Goal: Information Seeking & Learning: Learn about a topic

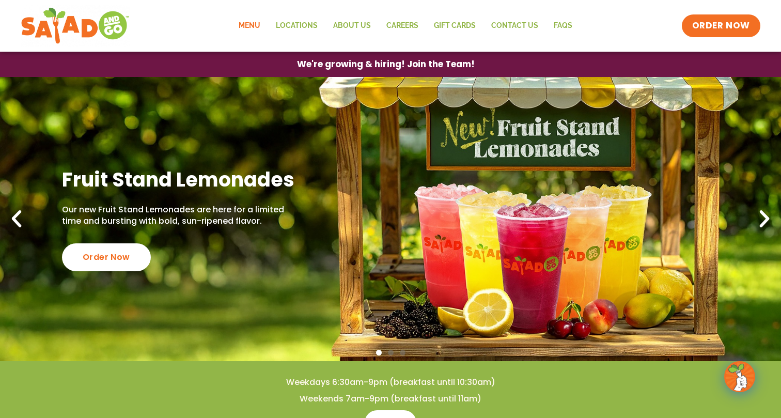
click at [244, 18] on link "Menu" at bounding box center [249, 26] width 37 height 24
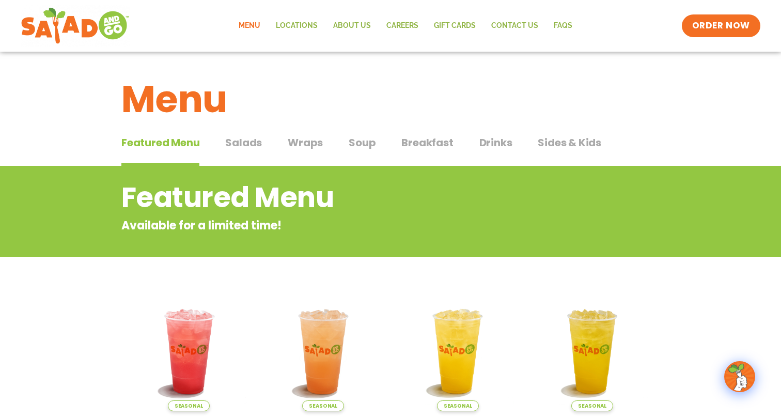
click at [245, 142] on span "Salads" at bounding box center [243, 142] width 37 height 15
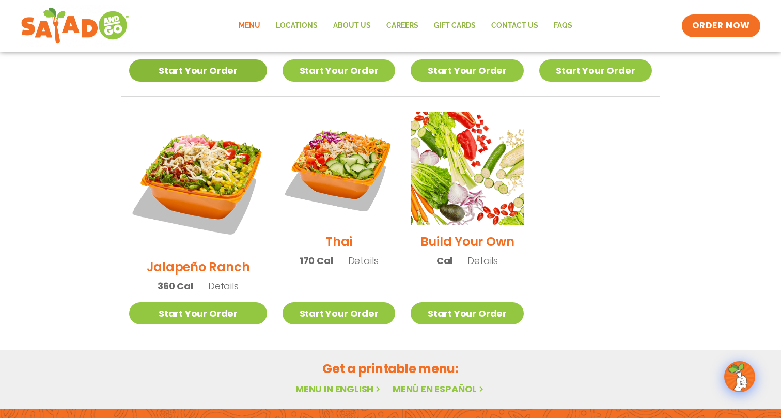
scroll to position [735, 0]
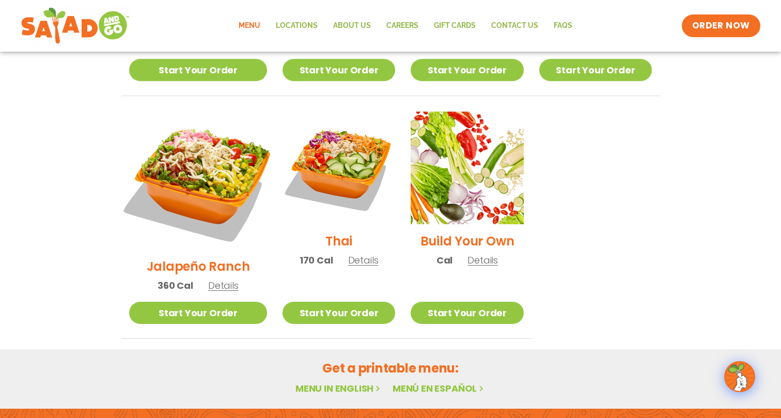
click at [197, 135] on img at bounding box center [198, 181] width 162 height 162
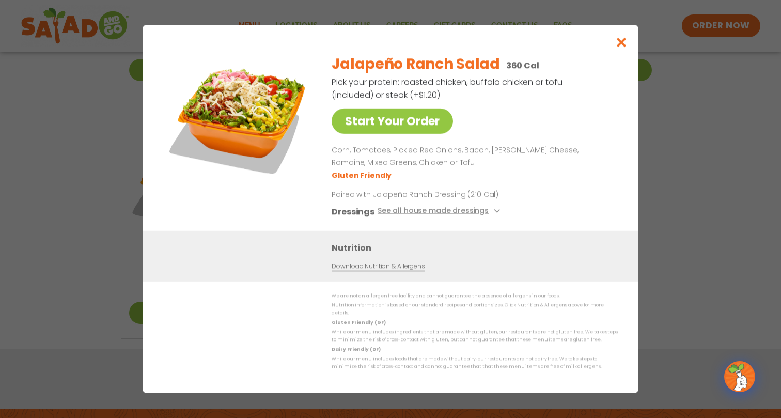
click at [624, 44] on icon "Close modal" at bounding box center [621, 42] width 13 height 11
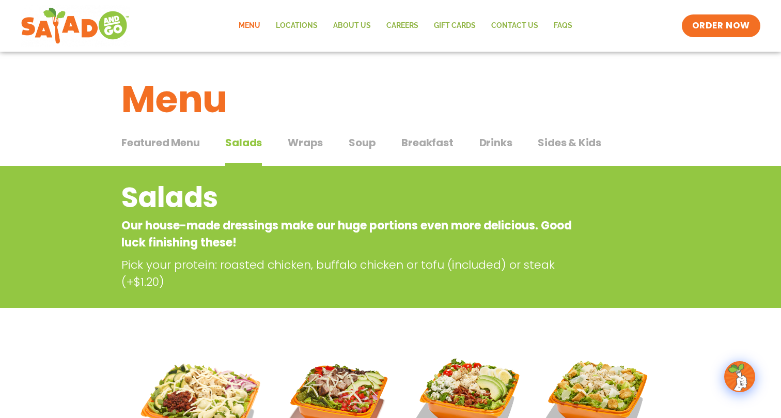
scroll to position [0, 0]
click at [182, 142] on span "Featured Menu" at bounding box center [160, 142] width 78 height 15
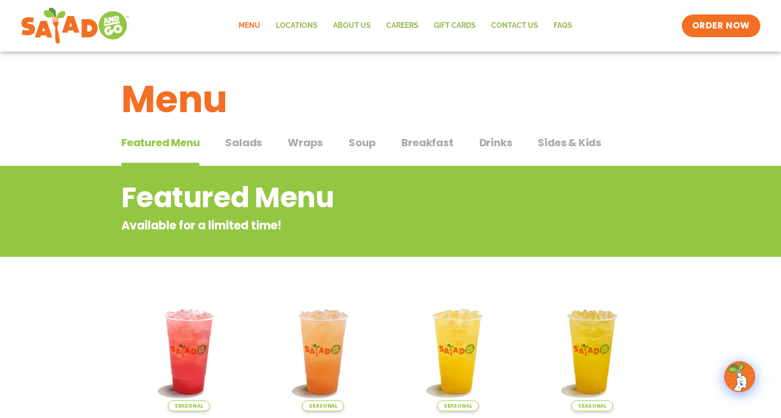
click at [369, 142] on span "Soup" at bounding box center [362, 142] width 27 height 15
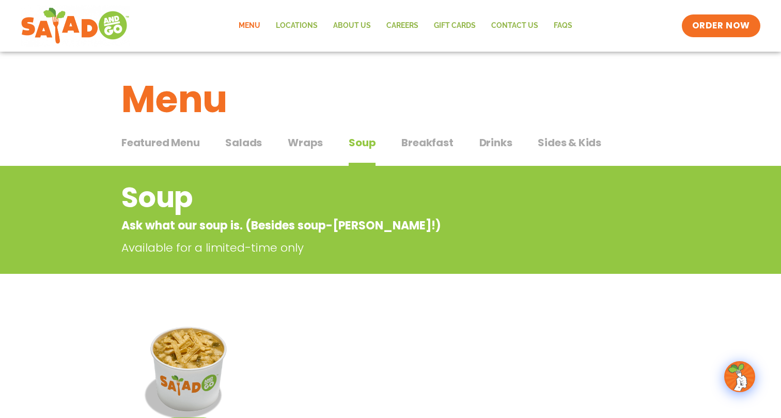
click at [312, 141] on span "Wraps" at bounding box center [305, 142] width 35 height 15
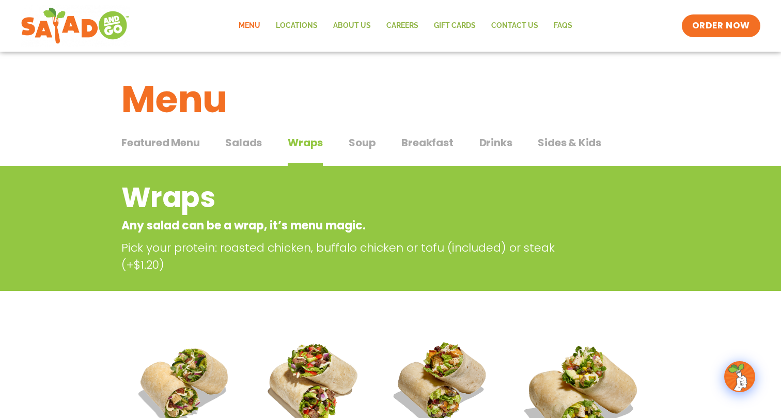
click at [247, 139] on span "Salads" at bounding box center [243, 142] width 37 height 15
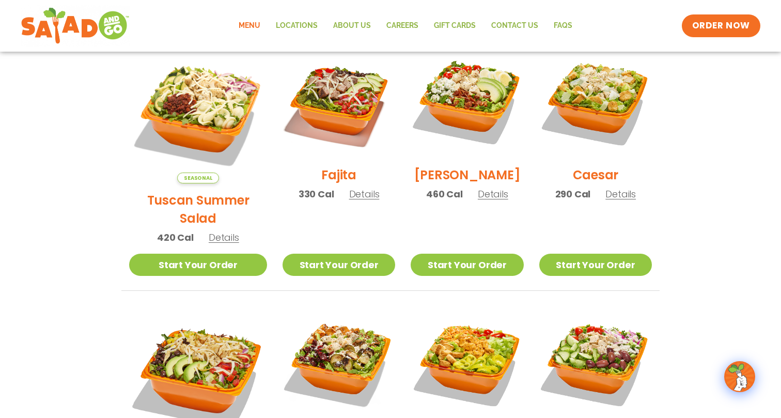
scroll to position [301, 0]
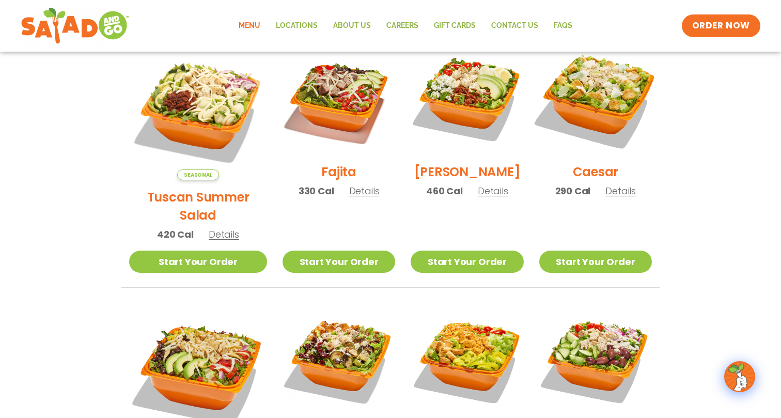
click at [603, 103] on img at bounding box center [595, 99] width 132 height 132
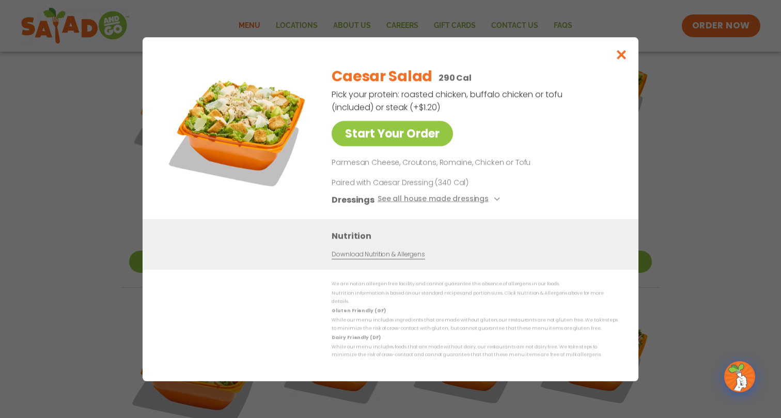
click at [621, 60] on icon "Close modal" at bounding box center [621, 54] width 13 height 11
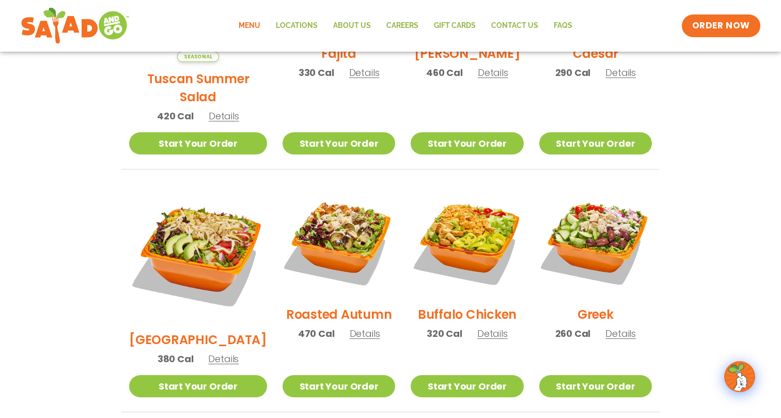
scroll to position [420, 0]
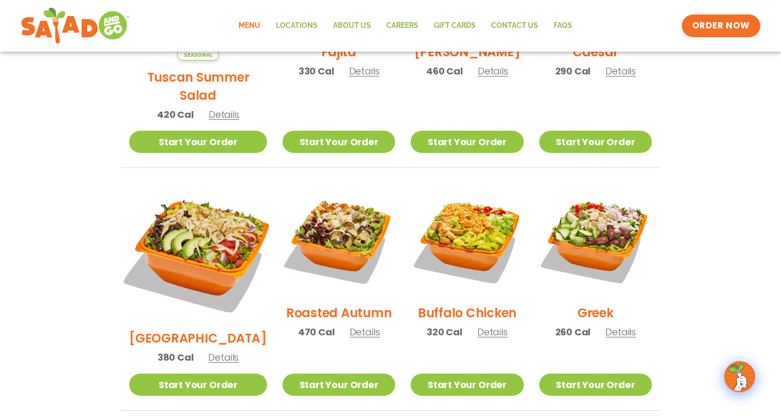
click at [177, 194] on img at bounding box center [198, 252] width 162 height 162
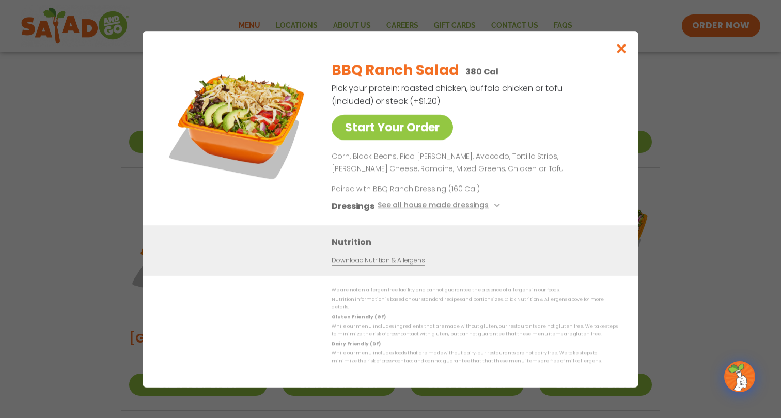
click at [620, 53] on icon "Close modal" at bounding box center [621, 48] width 13 height 11
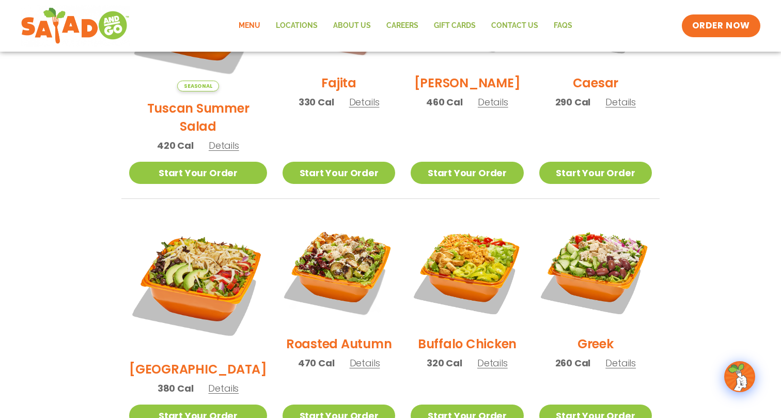
scroll to position [390, 0]
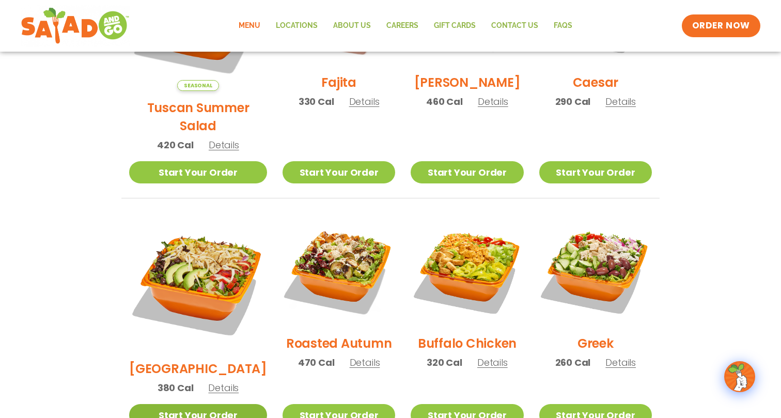
click at [213, 404] on link "Start Your Order" at bounding box center [198, 415] width 138 height 22
